Goal: Transaction & Acquisition: Purchase product/service

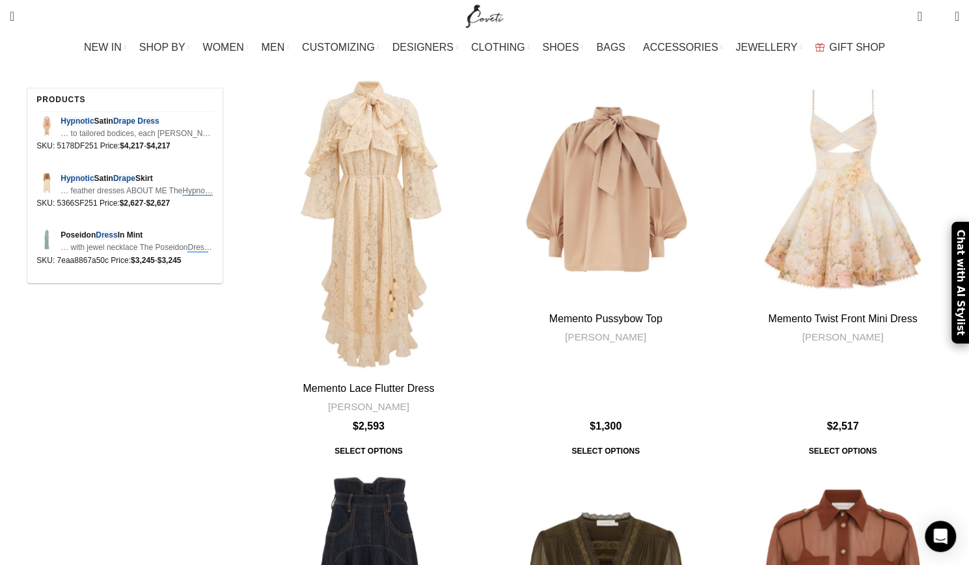
scroll to position [3384, 0]
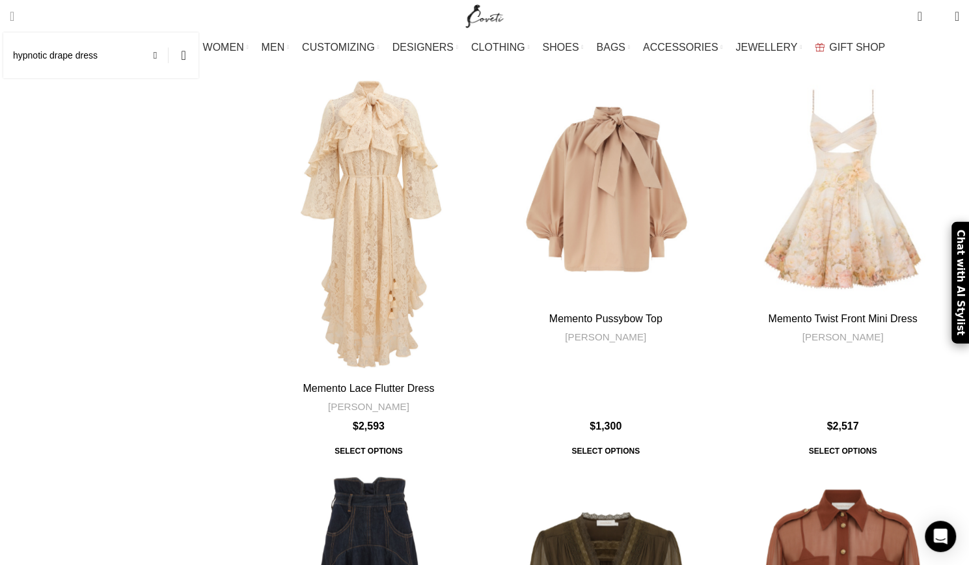
click at [14, 19] on span "Search" at bounding box center [12, 16] width 5 height 13
click at [169, 55] on span at bounding box center [159, 56] width 20 height 16
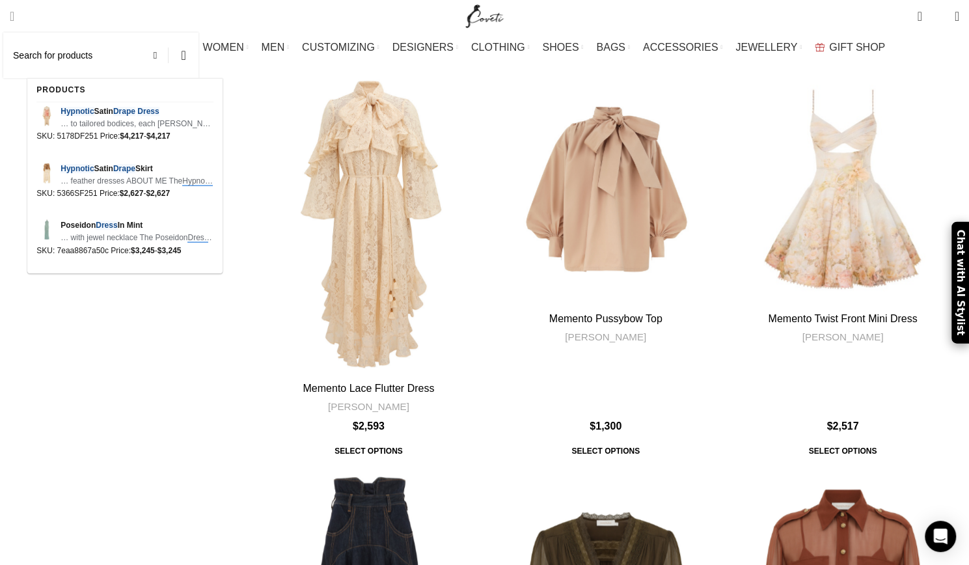
click at [144, 48] on input "Search" at bounding box center [100, 56] width 195 height 46
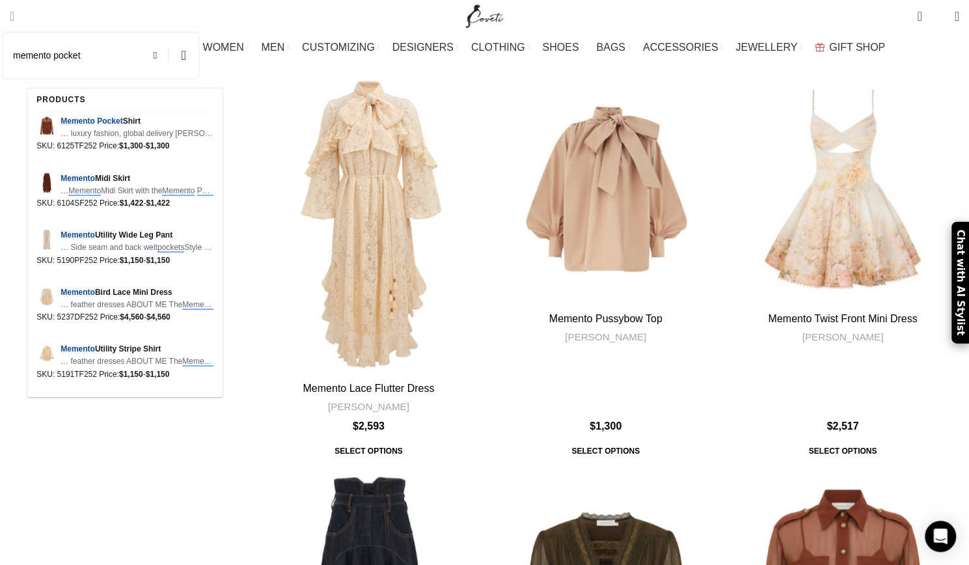
click at [116, 55] on input "memento pocket" at bounding box center [100, 56] width 195 height 46
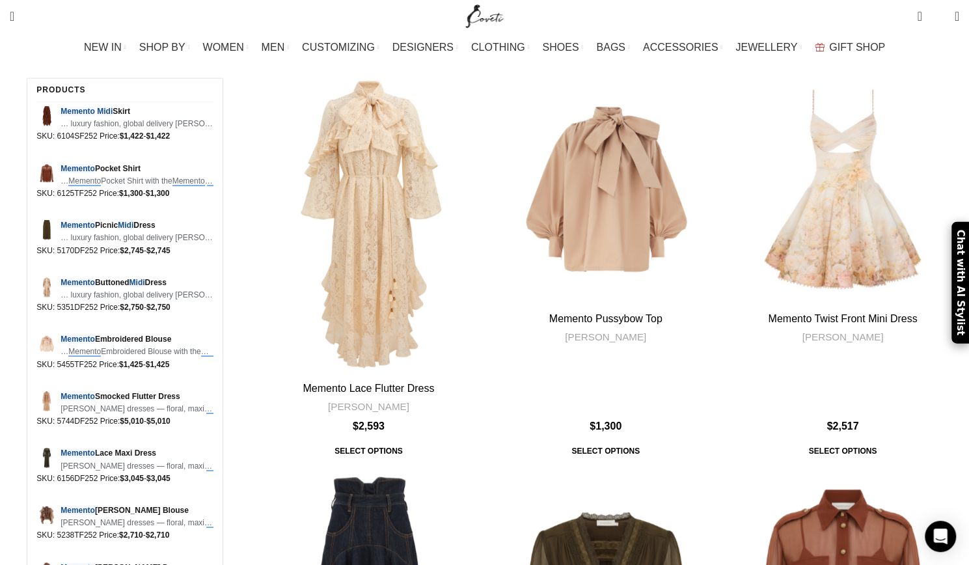
type input "memento midi"
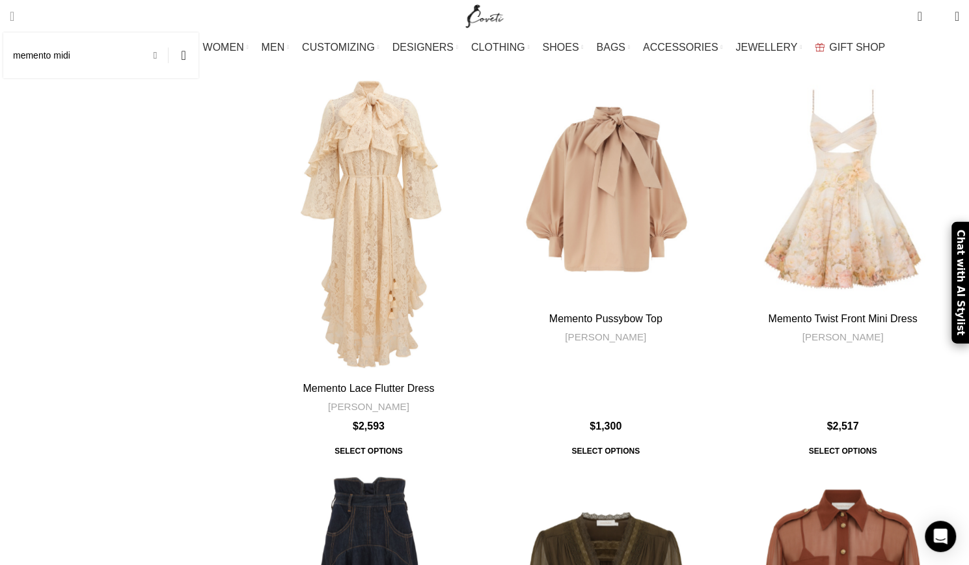
click at [169, 59] on span at bounding box center [159, 56] width 20 height 16
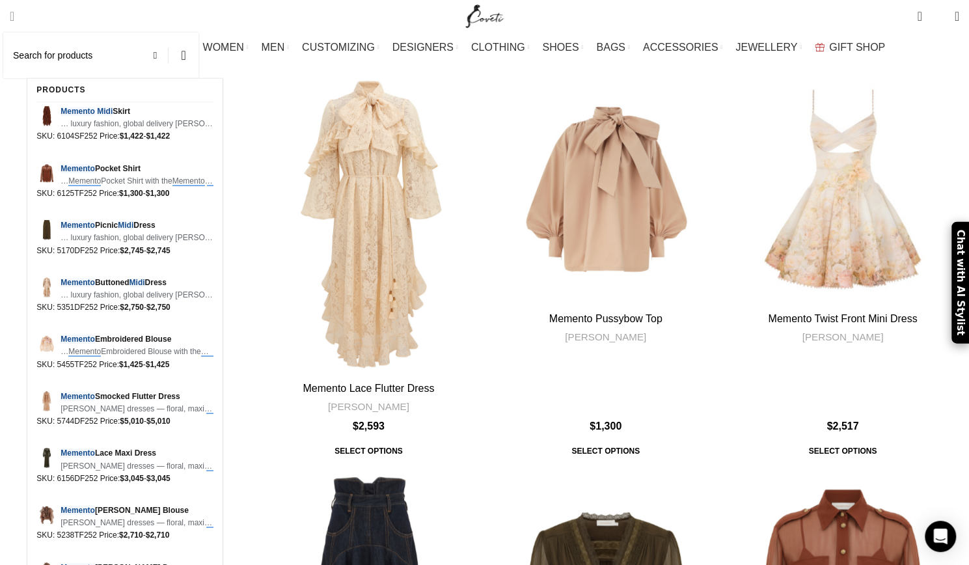
click at [151, 49] on input "Search" at bounding box center [100, 56] width 195 height 46
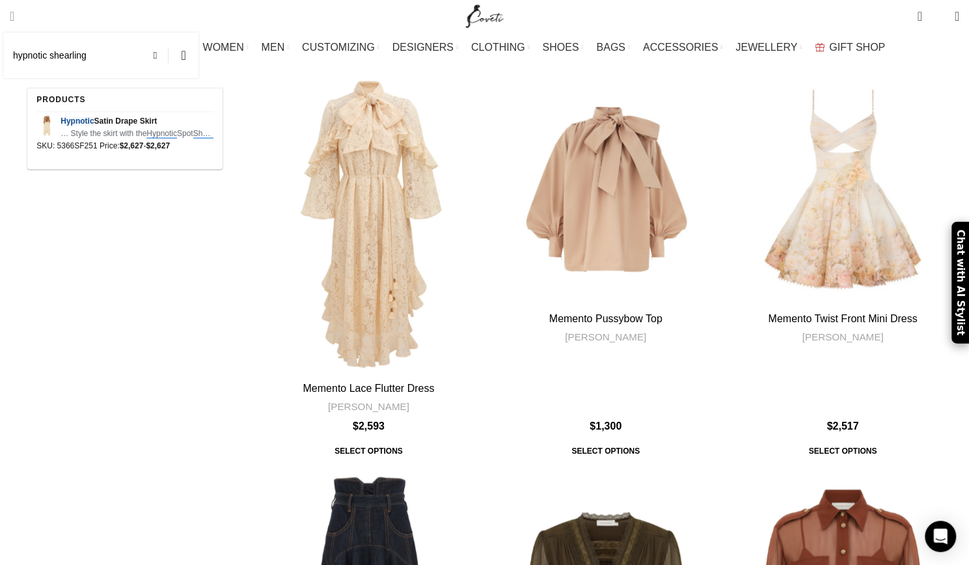
click at [14, 16] on span "Search" at bounding box center [12, 16] width 5 height 13
click at [138, 66] on input "hypnotic shearling" at bounding box center [100, 56] width 195 height 46
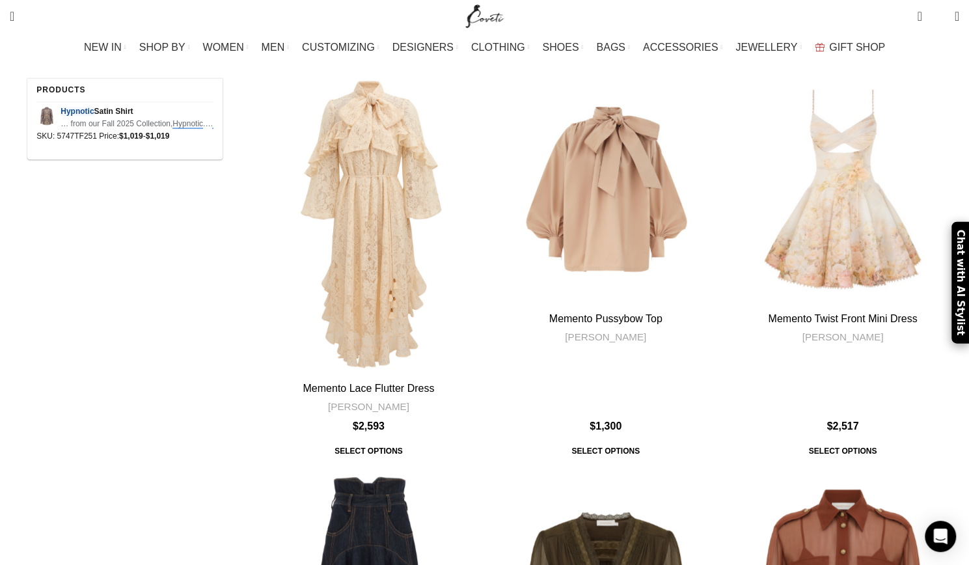
type input "hypnotic silk harem"
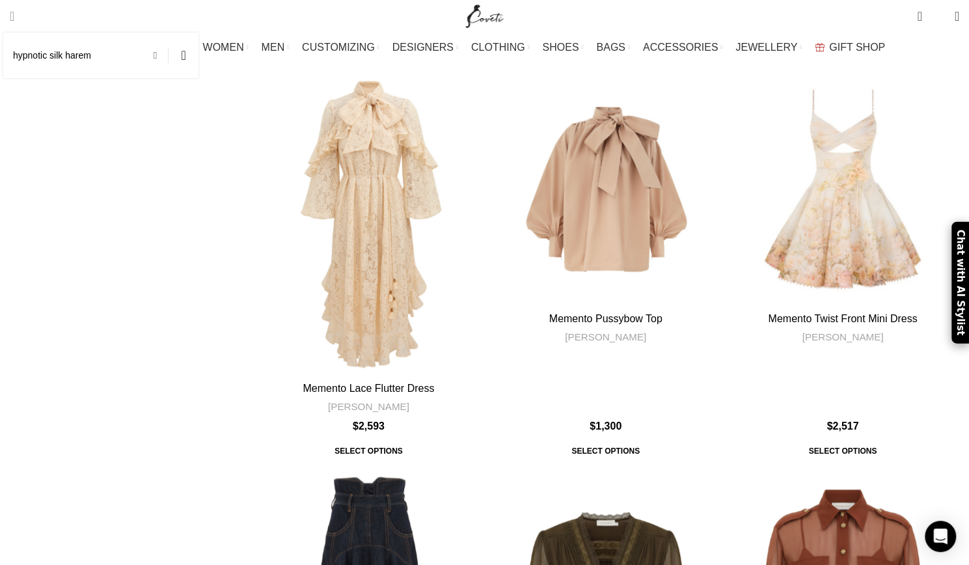
click at [169, 57] on span at bounding box center [159, 56] width 20 height 16
click at [141, 59] on input "Search" at bounding box center [100, 56] width 195 height 46
click at [14, 15] on span "Search" at bounding box center [12, 16] width 5 height 13
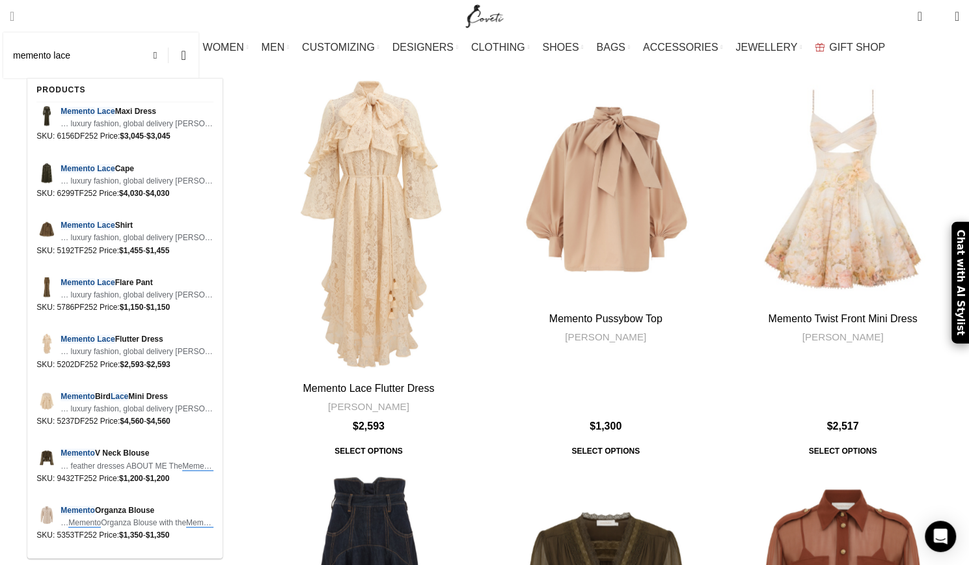
click at [96, 59] on input "memento lace" at bounding box center [100, 56] width 195 height 46
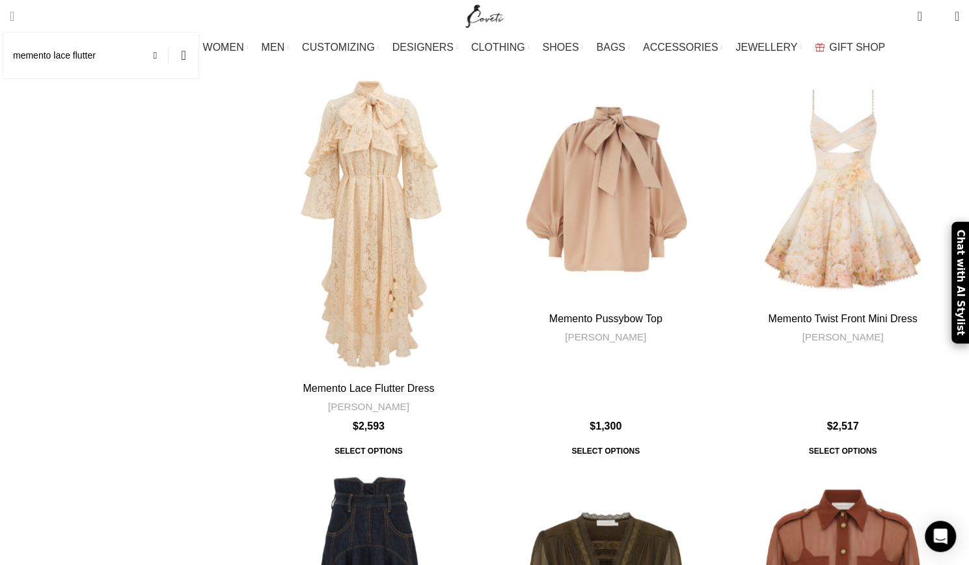
click at [14, 16] on span "Search" at bounding box center [12, 16] width 5 height 13
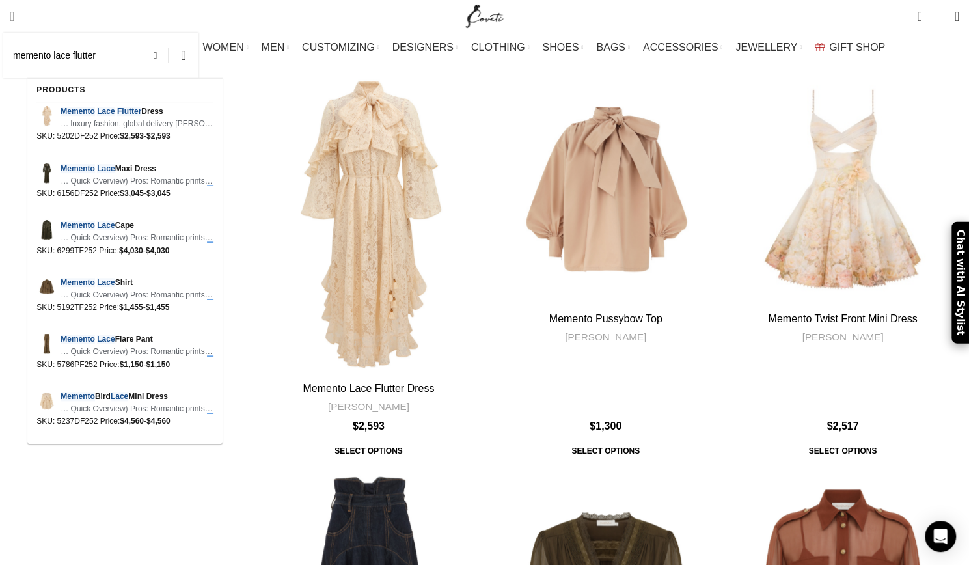
click at [135, 57] on input "memento lace flutter" at bounding box center [100, 56] width 195 height 46
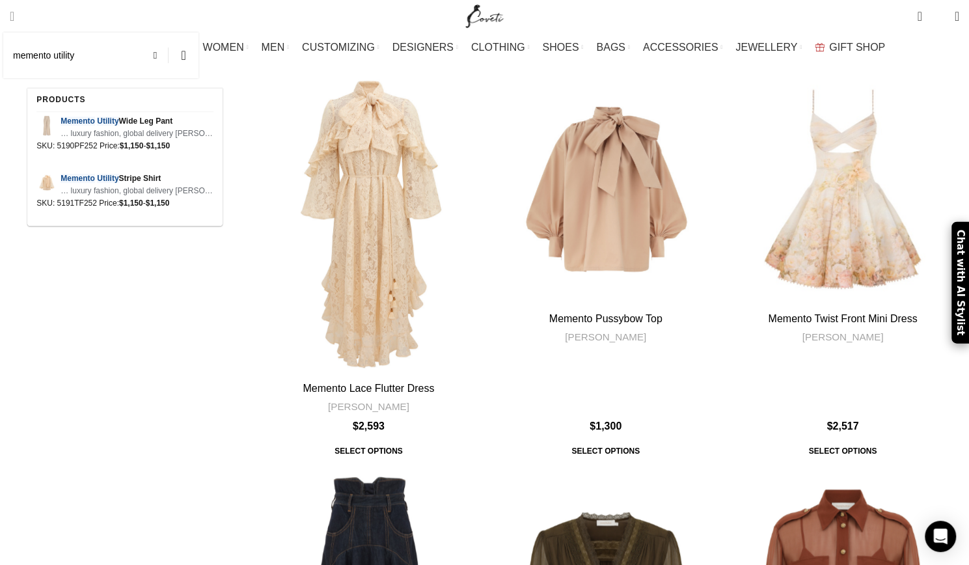
click at [105, 56] on input "memento utility" at bounding box center [100, 56] width 195 height 46
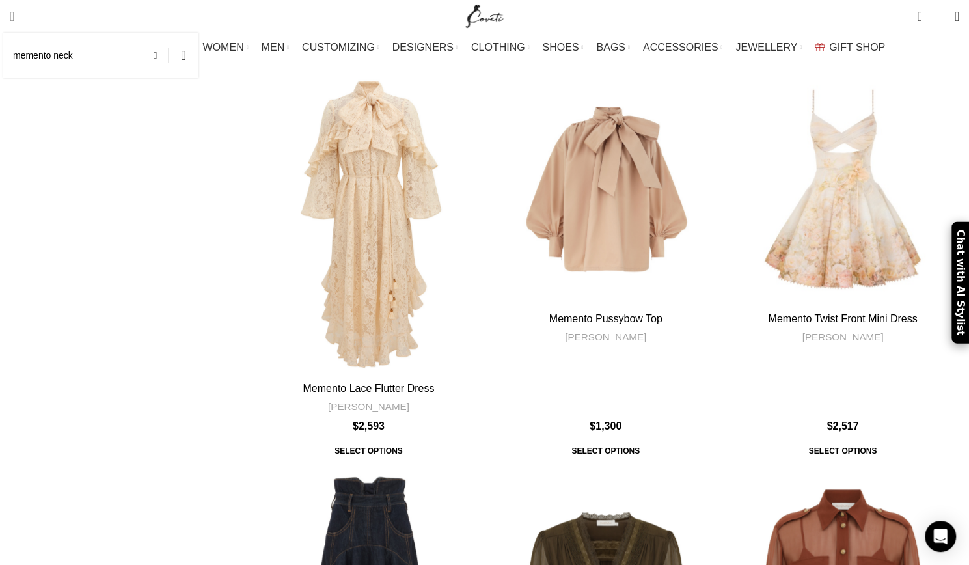
click at [14, 19] on span "Search" at bounding box center [12, 16] width 5 height 13
click at [116, 65] on input "memento neck" at bounding box center [100, 56] width 195 height 46
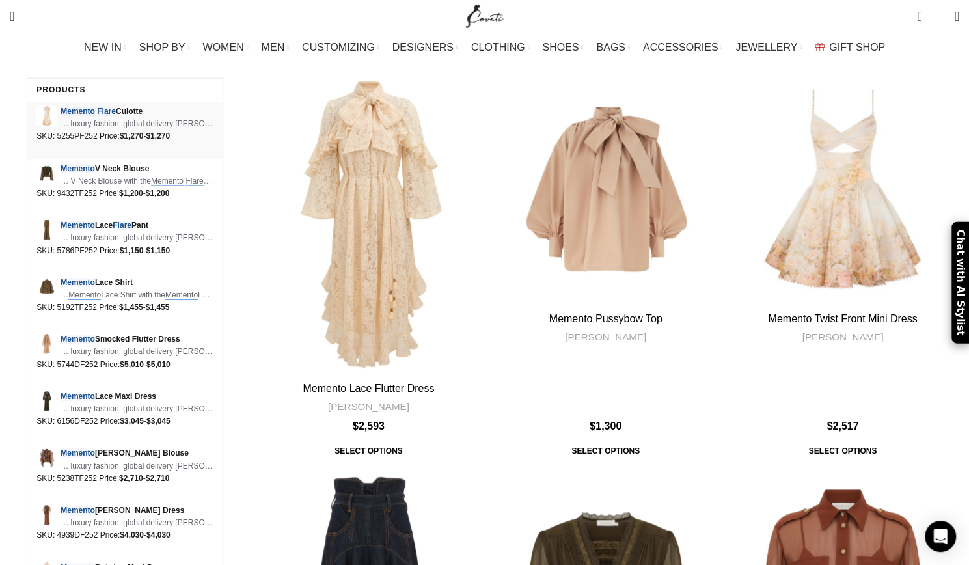
click at [95, 109] on span "Memento Flare Culotte" at bounding box center [137, 111] width 153 height 12
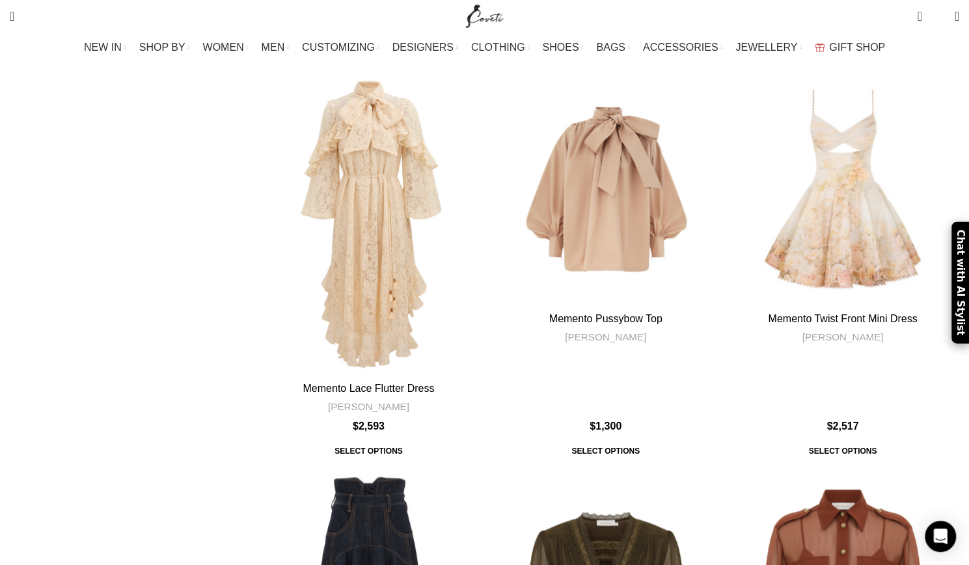
type input "memento flare"
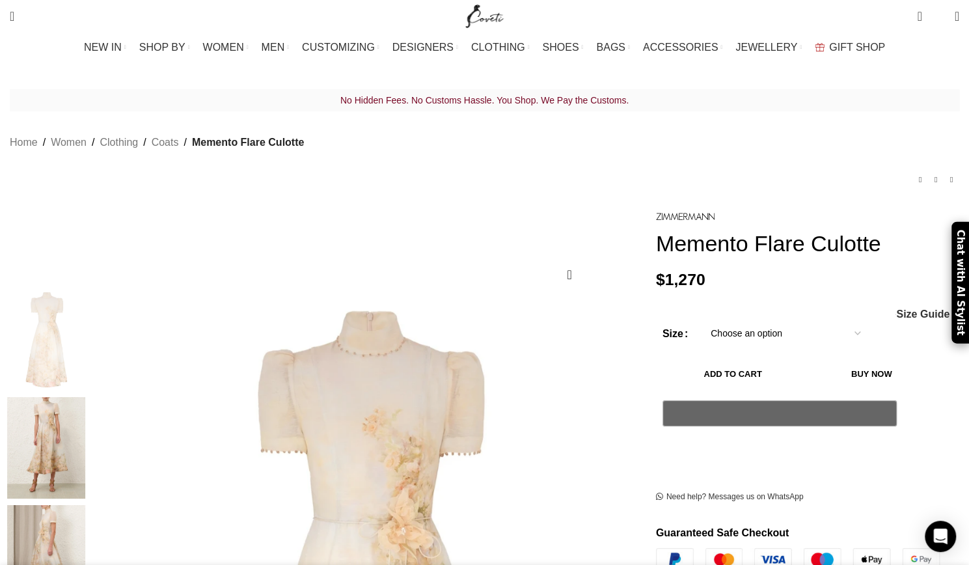
scroll to position [0, 137]
click at [14, 17] on span "Search" at bounding box center [12, 16] width 5 height 13
click at [86, 64] on input "Search" at bounding box center [100, 62] width 195 height 46
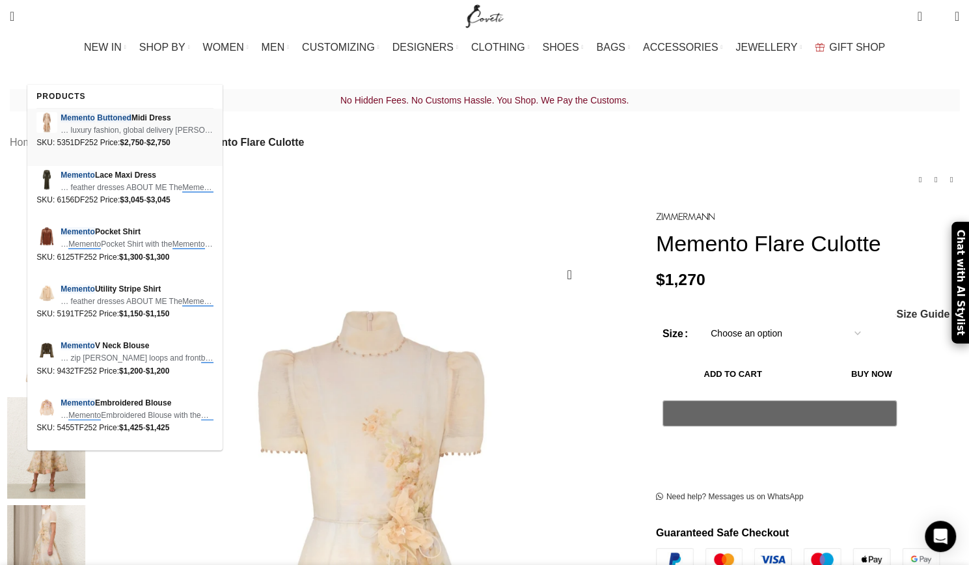
click at [82, 125] on span "… luxury fashion, global delivery Zimmermann – Memento Buttoned Midi Dress Time…" at bounding box center [137, 130] width 153 height 12
type input "memento buttoned"
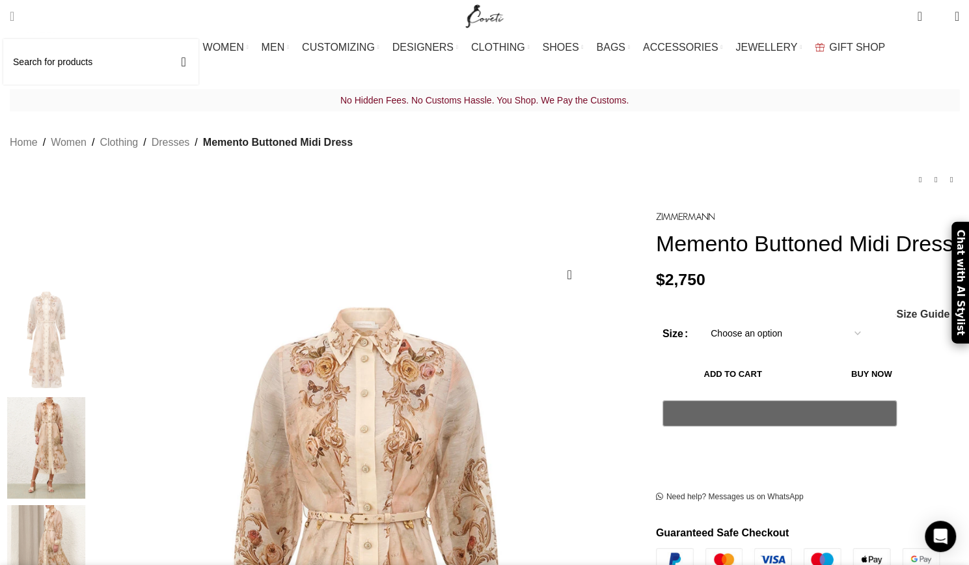
scroll to position [0, 137]
click at [107, 62] on input "Search" at bounding box center [100, 62] width 195 height 46
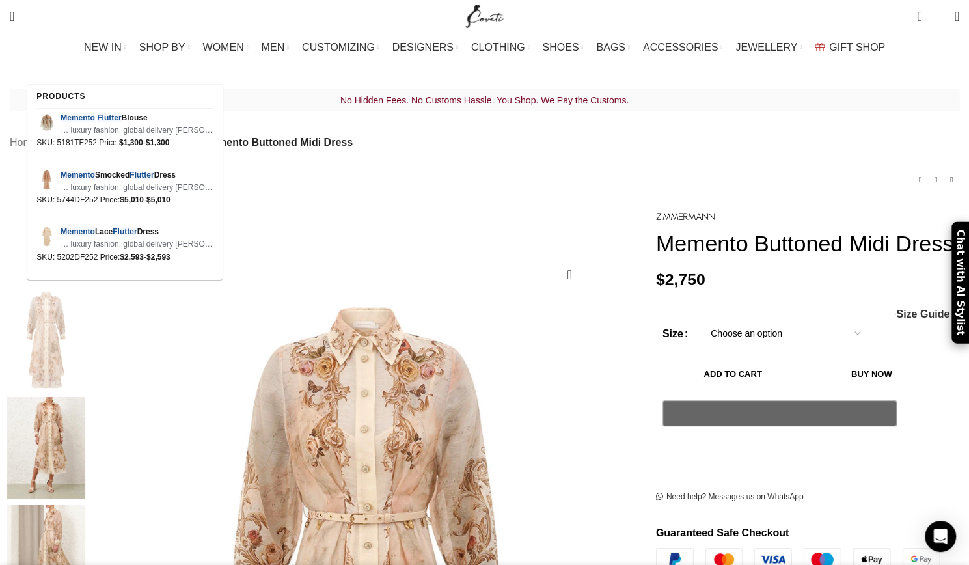
scroll to position [0, 274]
type input "mmento flutter midi"
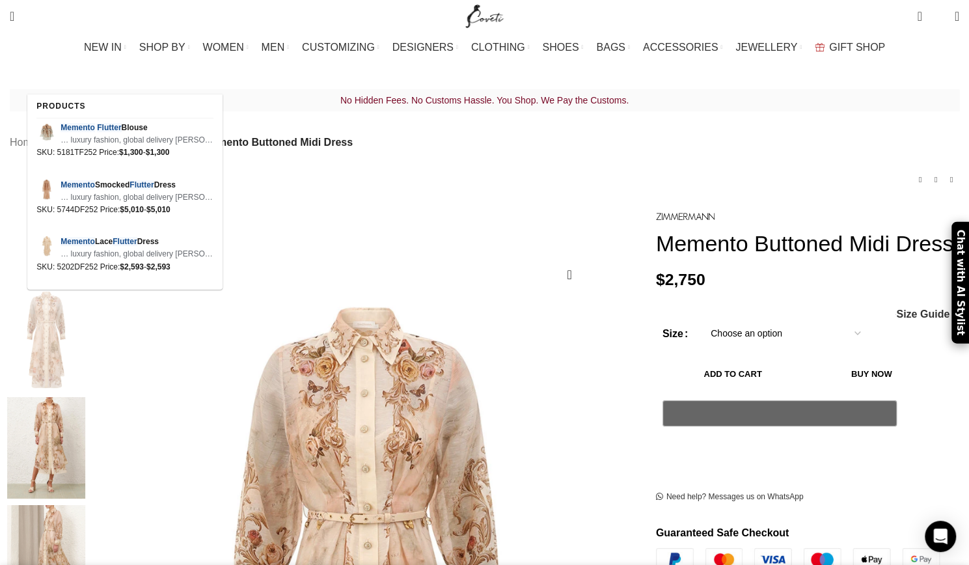
scroll to position [0, 411]
click at [169, 60] on span at bounding box center [159, 62] width 20 height 16
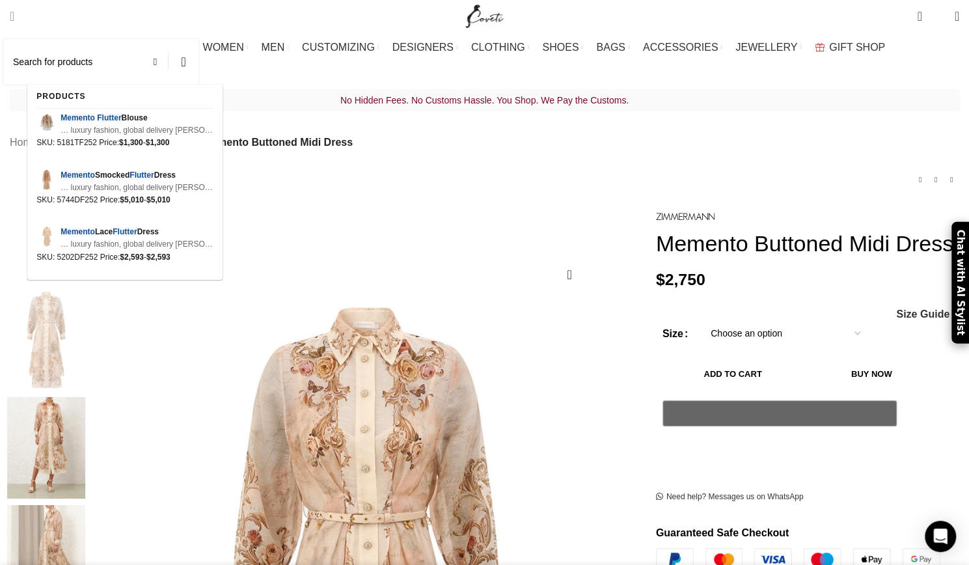
click at [124, 57] on input "Search" at bounding box center [100, 62] width 195 height 46
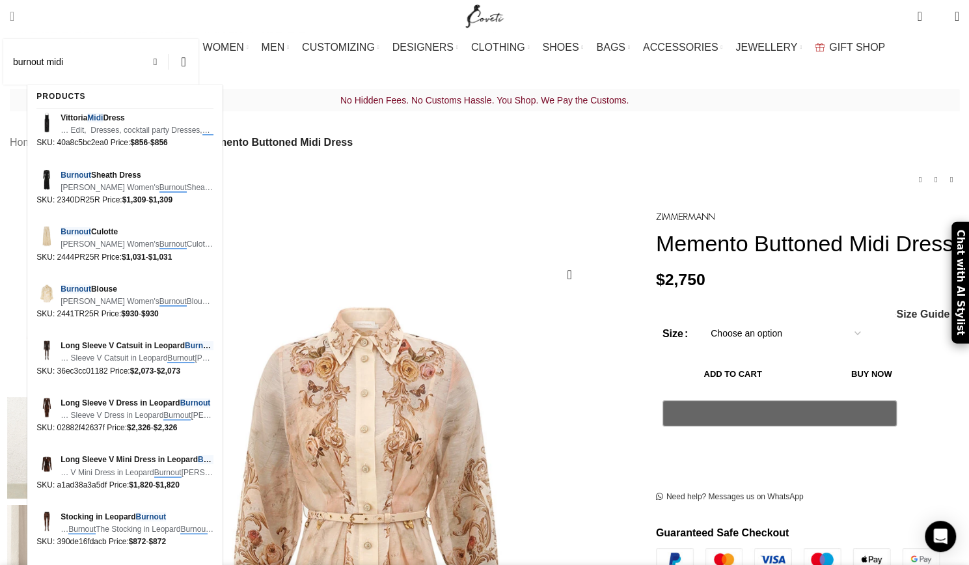
scroll to position [0, 548]
type input "burnout midi dress"
click at [169, 39] on button "Search" at bounding box center [184, 62] width 30 height 46
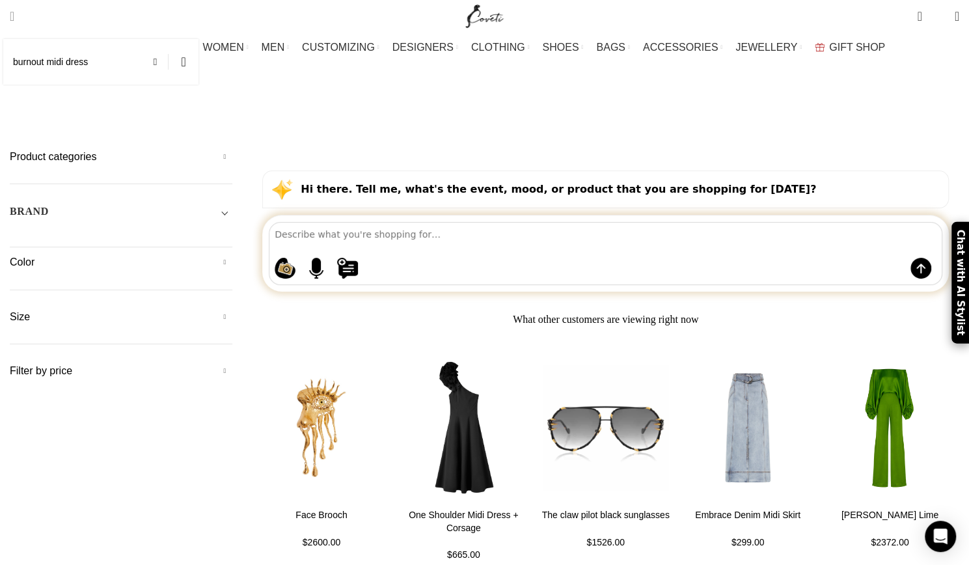
click at [14, 13] on span "Search" at bounding box center [12, 16] width 5 height 13
click at [169, 61] on span at bounding box center [159, 62] width 20 height 16
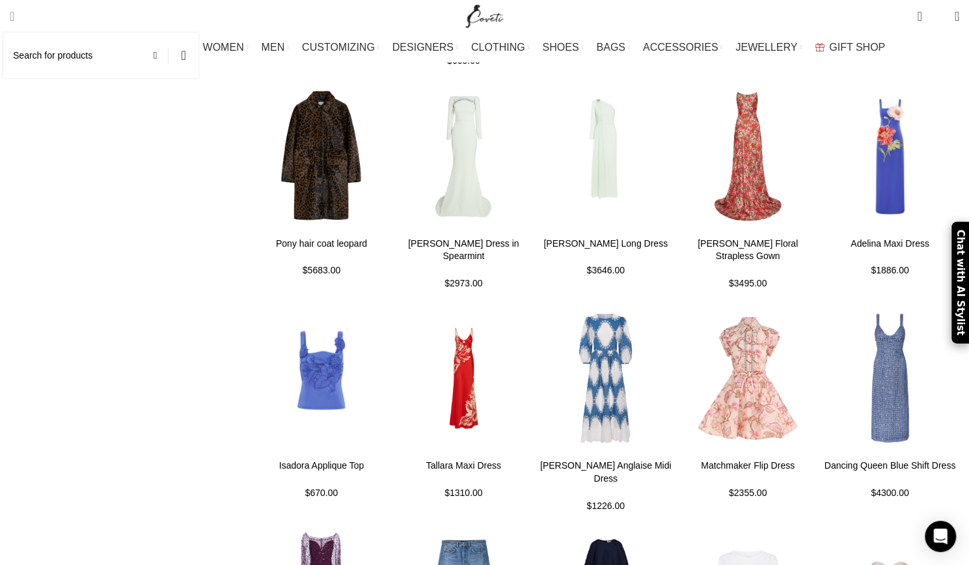
click at [139, 55] on input "Search" at bounding box center [100, 56] width 195 height 46
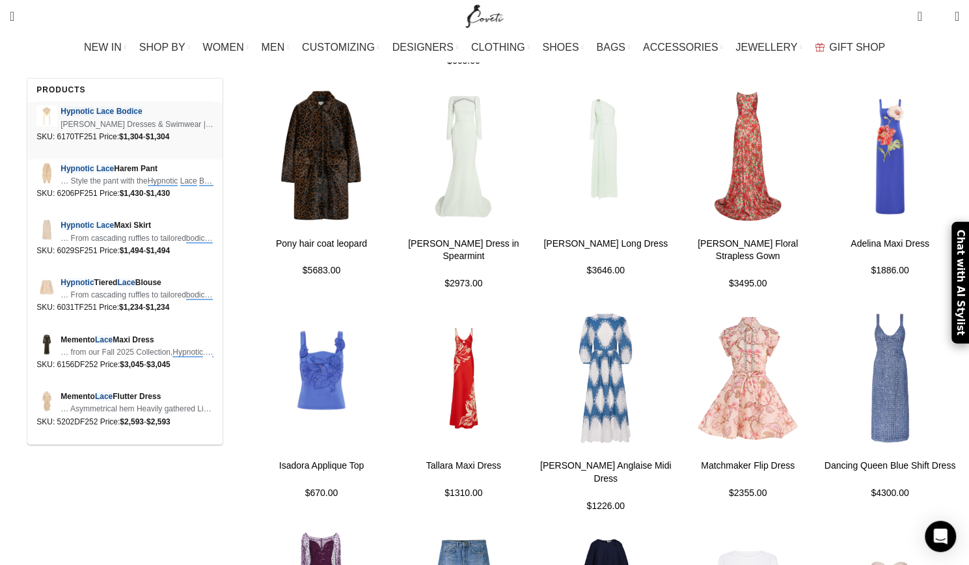
click at [109, 120] on span "Zimmermann Dresses & Swimwear | Floral Elegance – Coveti Zimmermann Zimmermann …" at bounding box center [137, 124] width 153 height 12
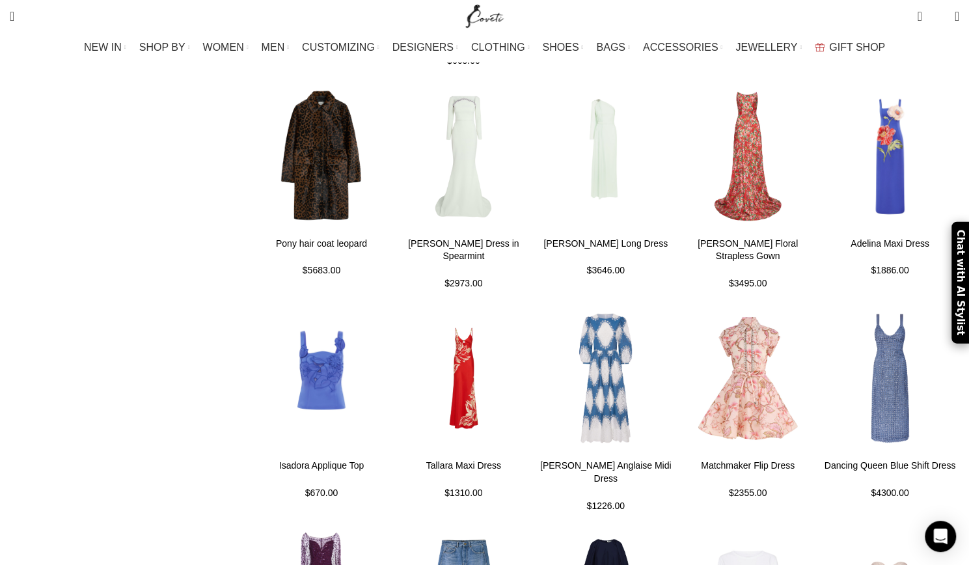
type input "hypnotic lace bodice"
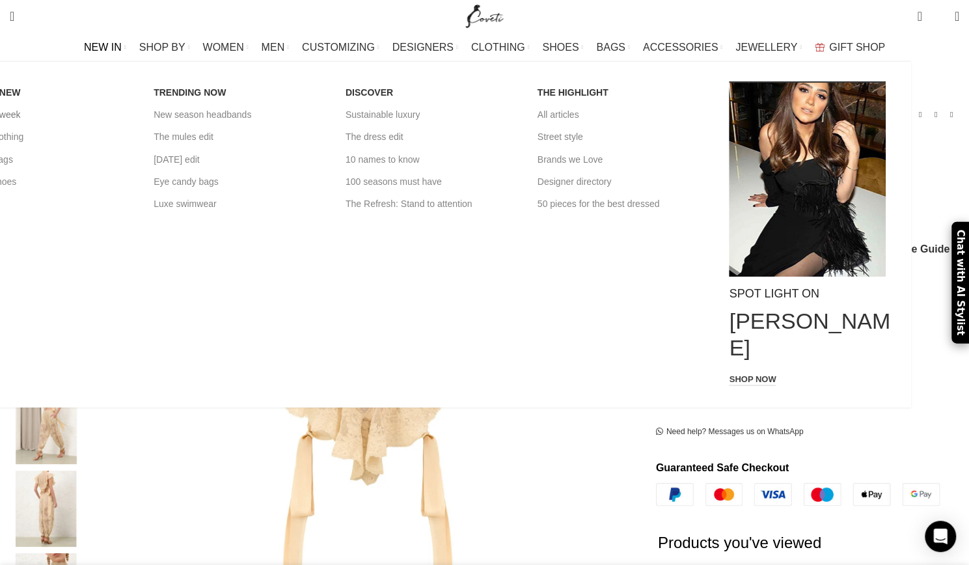
scroll to position [0, 137]
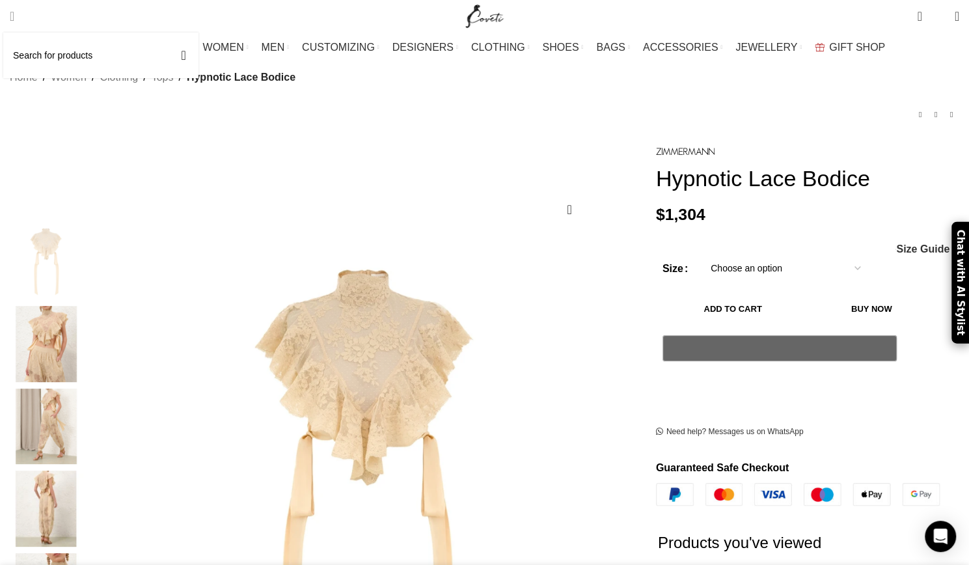
click at [14, 12] on span "Search" at bounding box center [12, 16] width 5 height 13
click at [64, 61] on input "Search" at bounding box center [100, 56] width 195 height 46
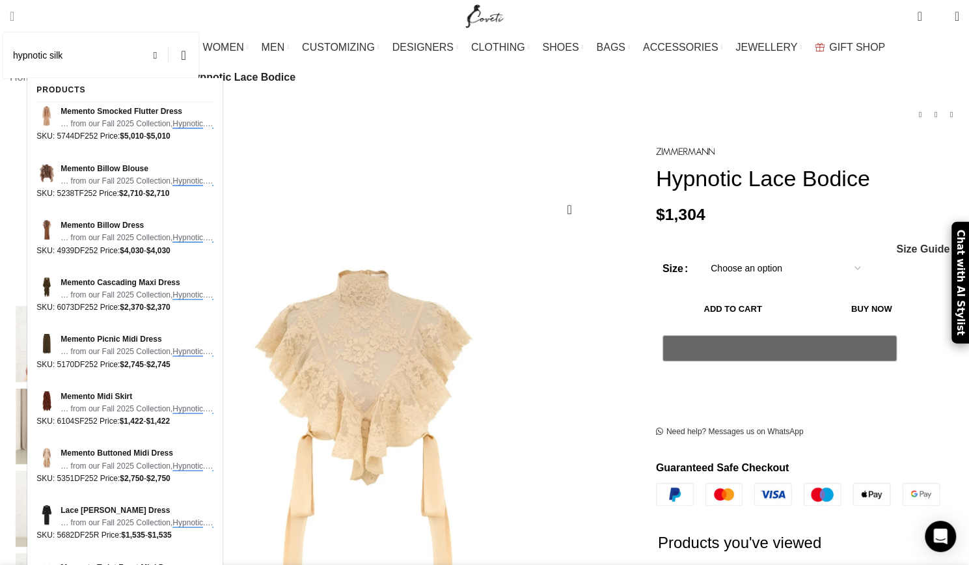
scroll to position [0, 274]
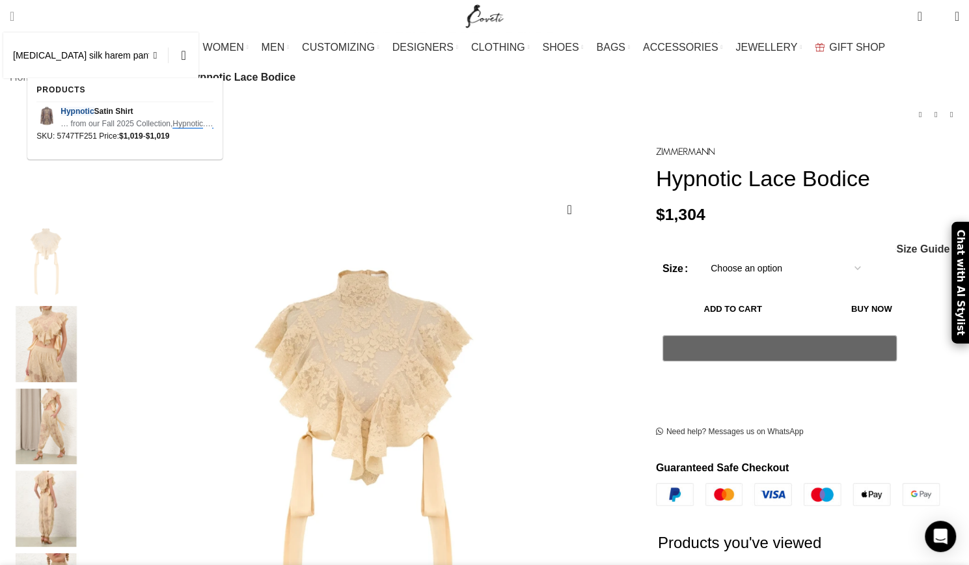
type input "hypnotic silk harem pant"
click at [169, 33] on button "Search" at bounding box center [184, 56] width 30 height 46
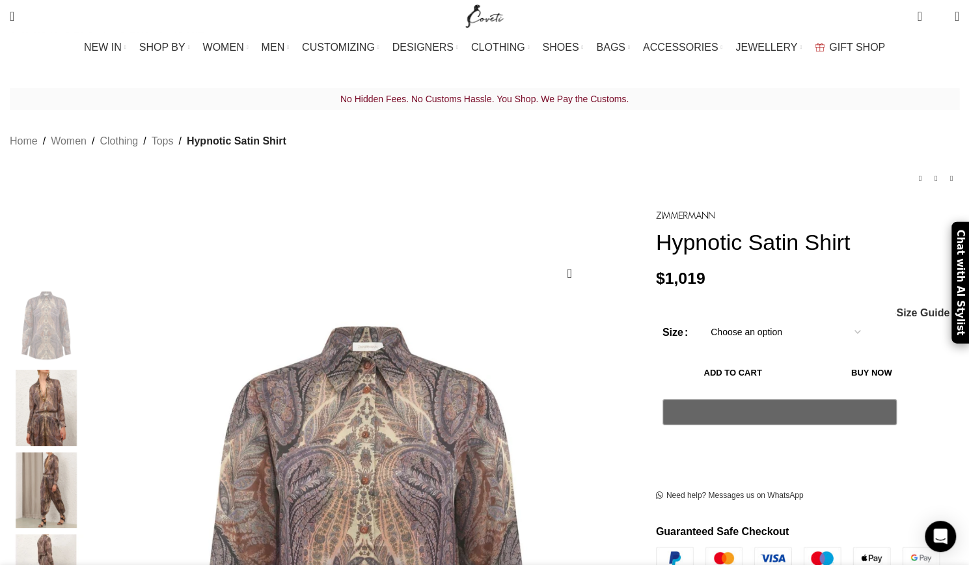
scroll to position [0, 137]
